Goal: Information Seeking & Learning: Learn about a topic

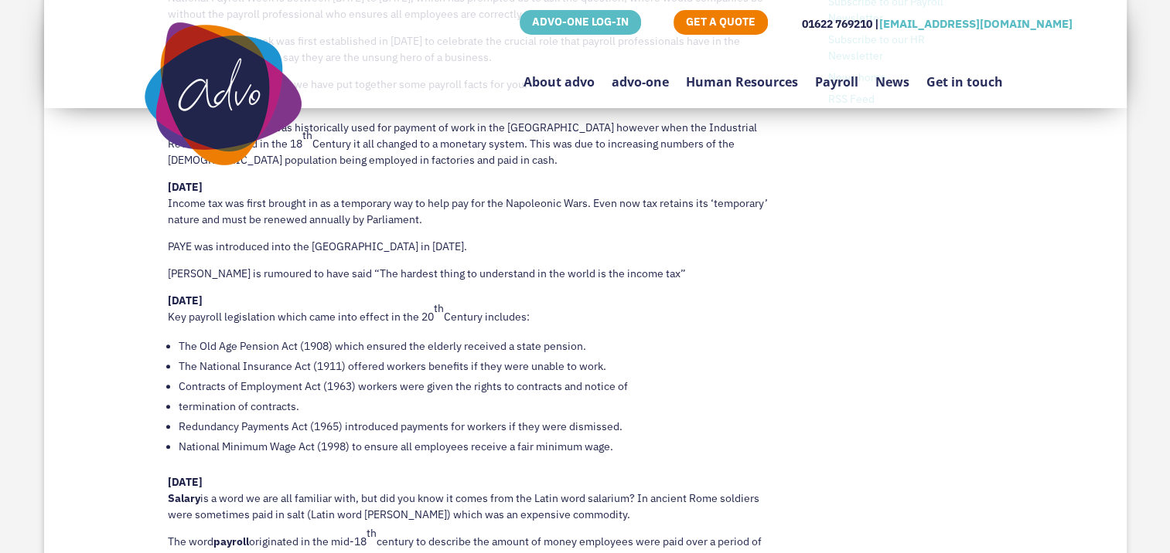
scroll to position [1005, 0]
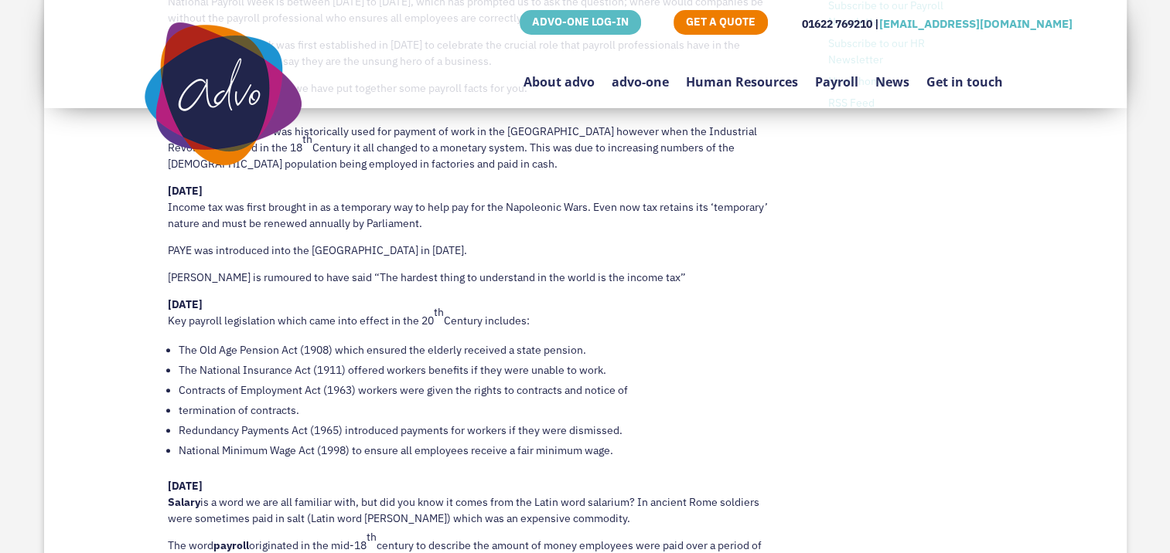
drag, startPoint x: 679, startPoint y: 276, endPoint x: 166, endPoint y: 206, distance: 518.1
click at [166, 206] on div "Interesting Payroll Facts to celebrate National Payroll Week [PERSON_NAME], our…" at bounding box center [585, 371] width 1082 height 1033
drag, startPoint x: 166, startPoint y: 206, endPoint x: 192, endPoint y: 210, distance: 26.7
copy div "Income tax was first brought in as a temporary way to help pay for the Napoleon…"
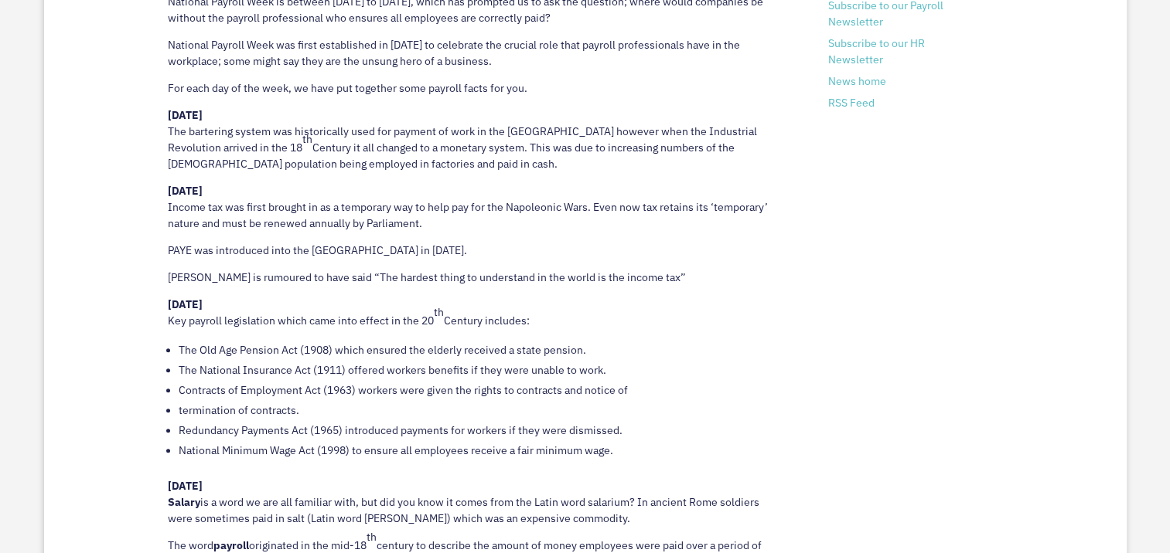
scroll to position [1159, 0]
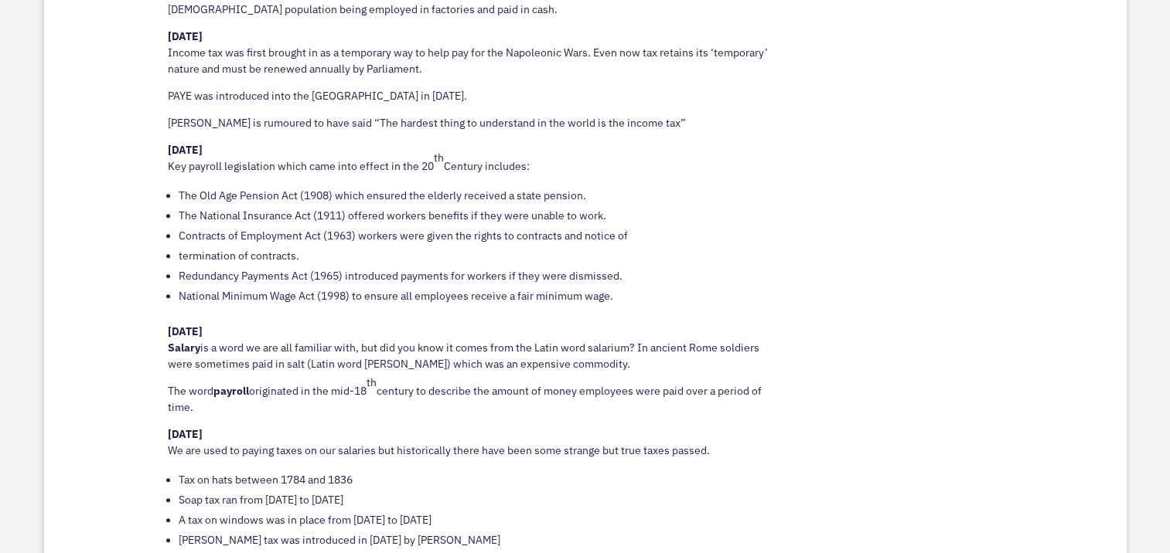
drag, startPoint x: 196, startPoint y: 409, endPoint x: 152, endPoint y: 344, distance: 78.9
click at [152, 344] on div "Interesting Payroll Facts to celebrate National Payroll Week [PERSON_NAME], our…" at bounding box center [585, 216] width 1082 height 1033
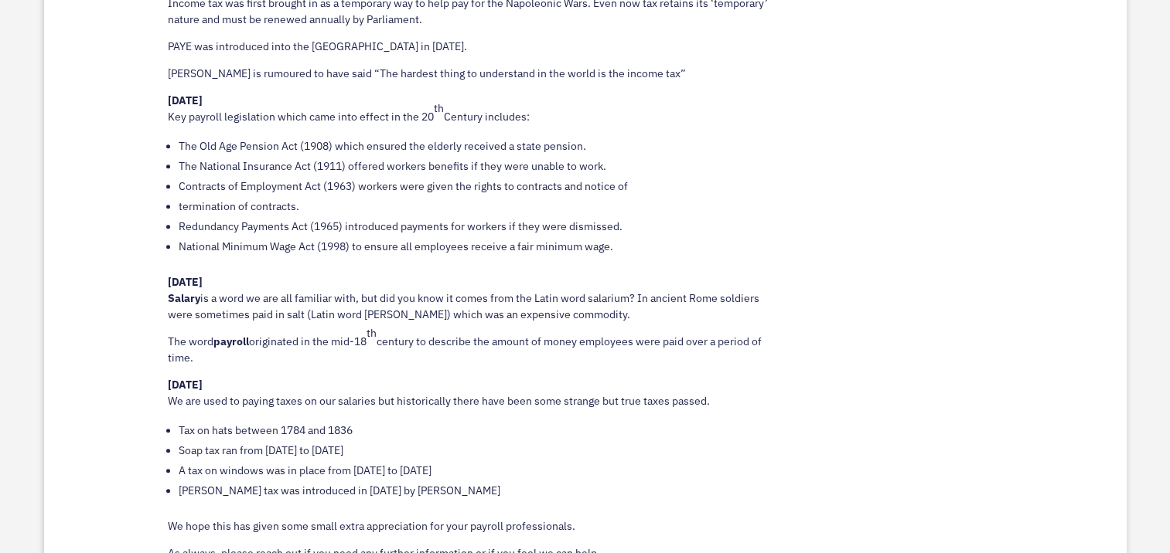
scroll to position [1237, 0]
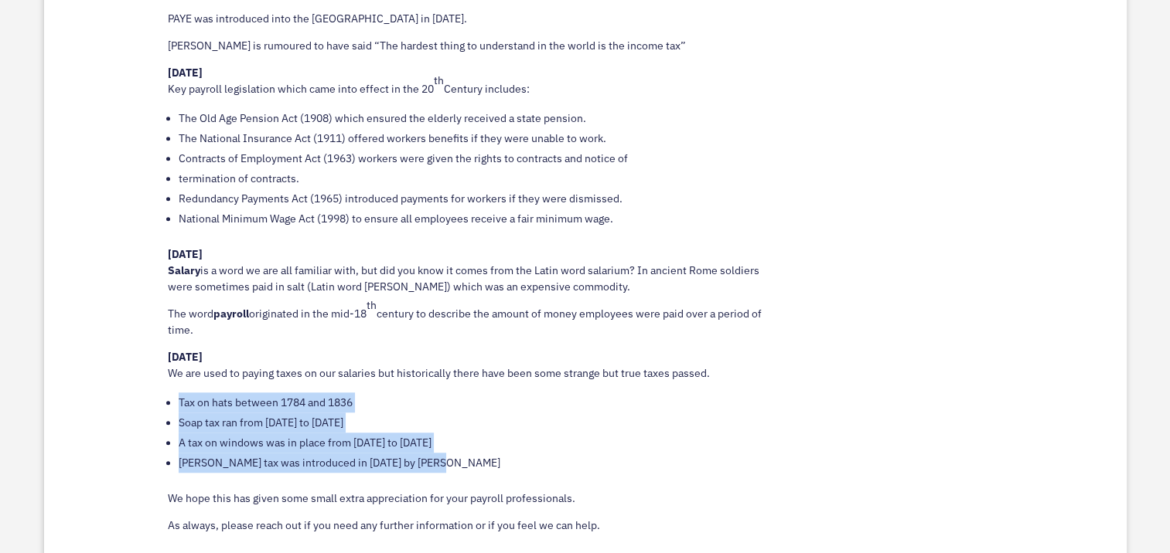
drag, startPoint x: 432, startPoint y: 462, endPoint x: 173, endPoint y: 399, distance: 266.6
click at [173, 399] on ul "Tax on hats between 1784 and 1836 Soap tax ran from [DATE] to [DATE] A tax on w…" at bounding box center [475, 442] width 615 height 98
click at [501, 441] on li "A tax on windows was in place from [DATE] to [DATE]" at bounding box center [481, 443] width 604 height 20
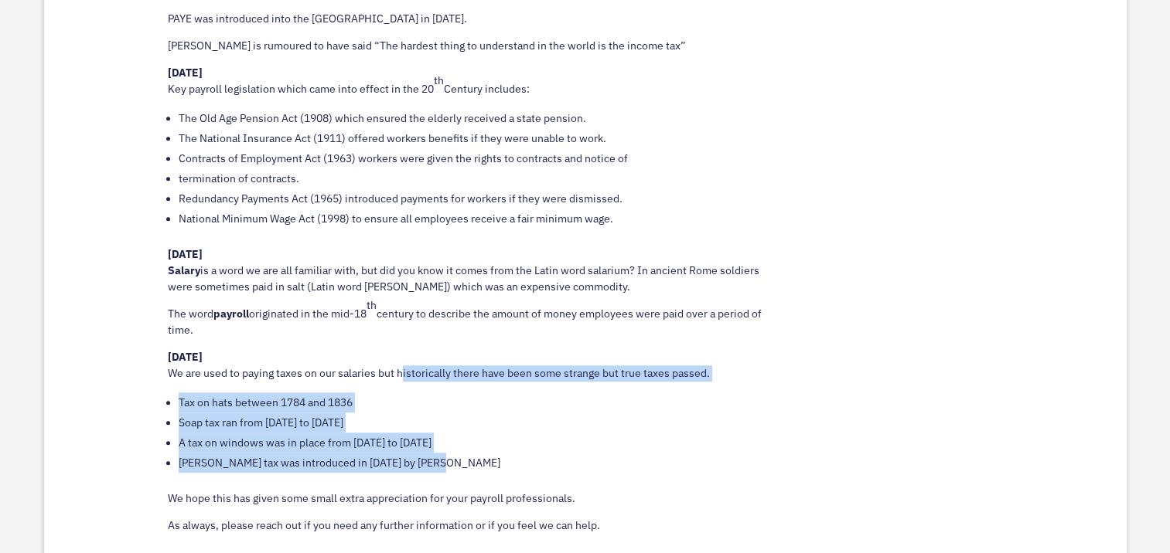
drag, startPoint x: 468, startPoint y: 466, endPoint x: 400, endPoint y: 371, distance: 116.9
click at [400, 371] on div "[PERSON_NAME], our Southern Payroll Manager, who inspired by ‘National Payroll …" at bounding box center [475, 107] width 615 height 854
drag, startPoint x: 400, startPoint y: 371, endPoint x: 417, endPoint y: 370, distance: 16.3
copy div "historically there have been some strange but true taxes passed. Tax on hats be…"
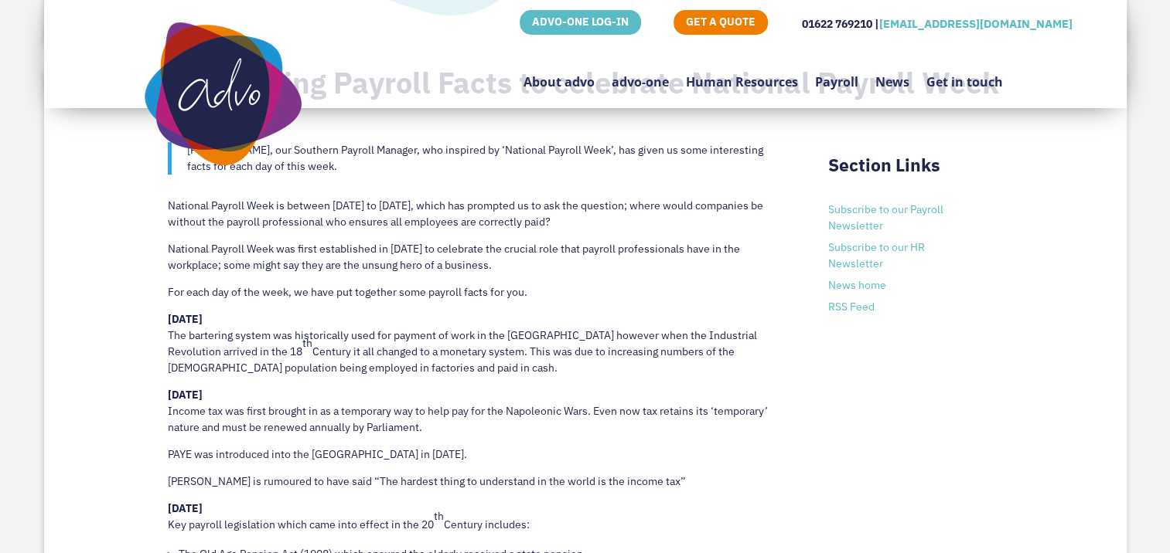
scroll to position [773, 0]
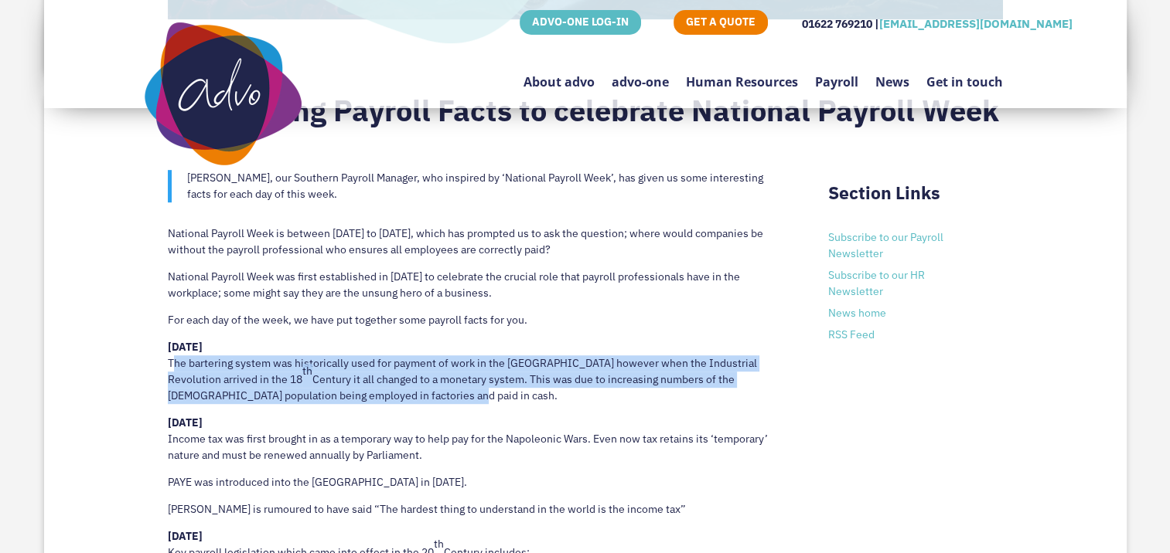
drag, startPoint x: 442, startPoint y: 399, endPoint x: 132, endPoint y: 359, distance: 312.6
drag, startPoint x: 132, startPoint y: 359, endPoint x: 237, endPoint y: 359, distance: 105.1
copy p "The bartering system was historically used for payment of work in the [GEOGRAPH…"
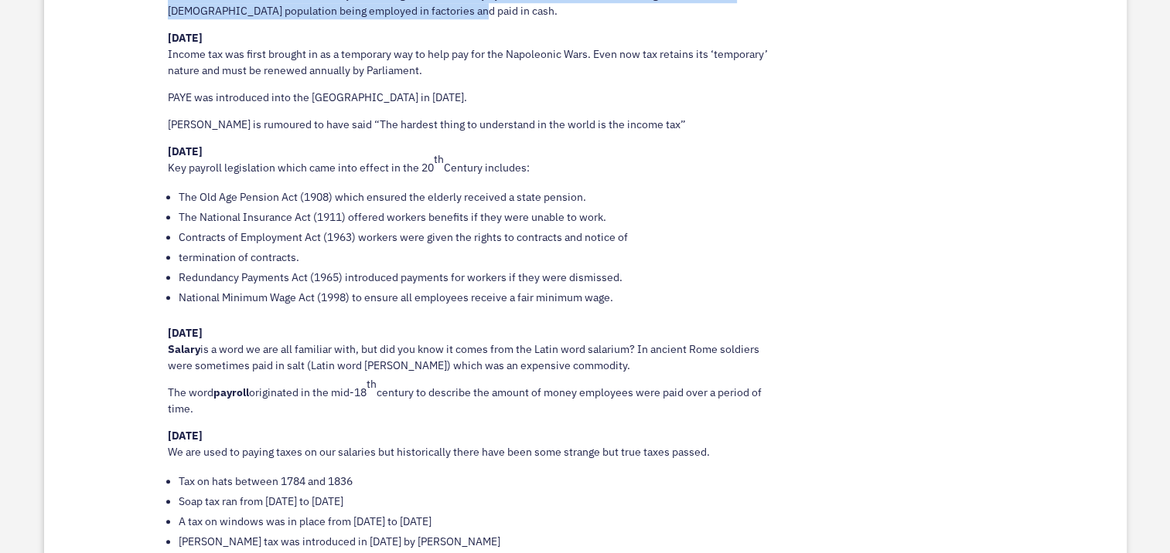
scroll to position [1159, 0]
drag, startPoint x: 199, startPoint y: 402, endPoint x: 160, endPoint y: 347, distance: 67.1
click at [160, 347] on div "Interesting Payroll Facts to celebrate National Payroll Week [PERSON_NAME], our…" at bounding box center [585, 216] width 1082 height 1033
drag, startPoint x: 160, startPoint y: 347, endPoint x: 186, endPoint y: 346, distance: 26.3
copy div "Salary is a word we are all familiar with, but did you know it comes from the L…"
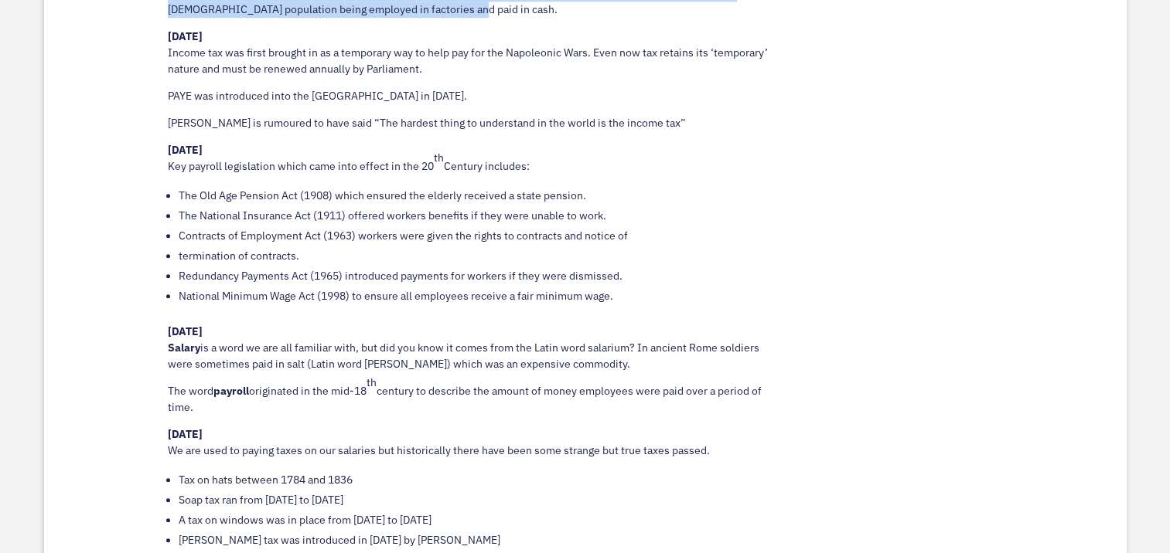
click at [1072, 220] on div "Interesting Payroll Facts to celebrate National Payroll Week [PERSON_NAME], our…" at bounding box center [585, 216] width 1082 height 1033
